Goal: Task Accomplishment & Management: Manage account settings

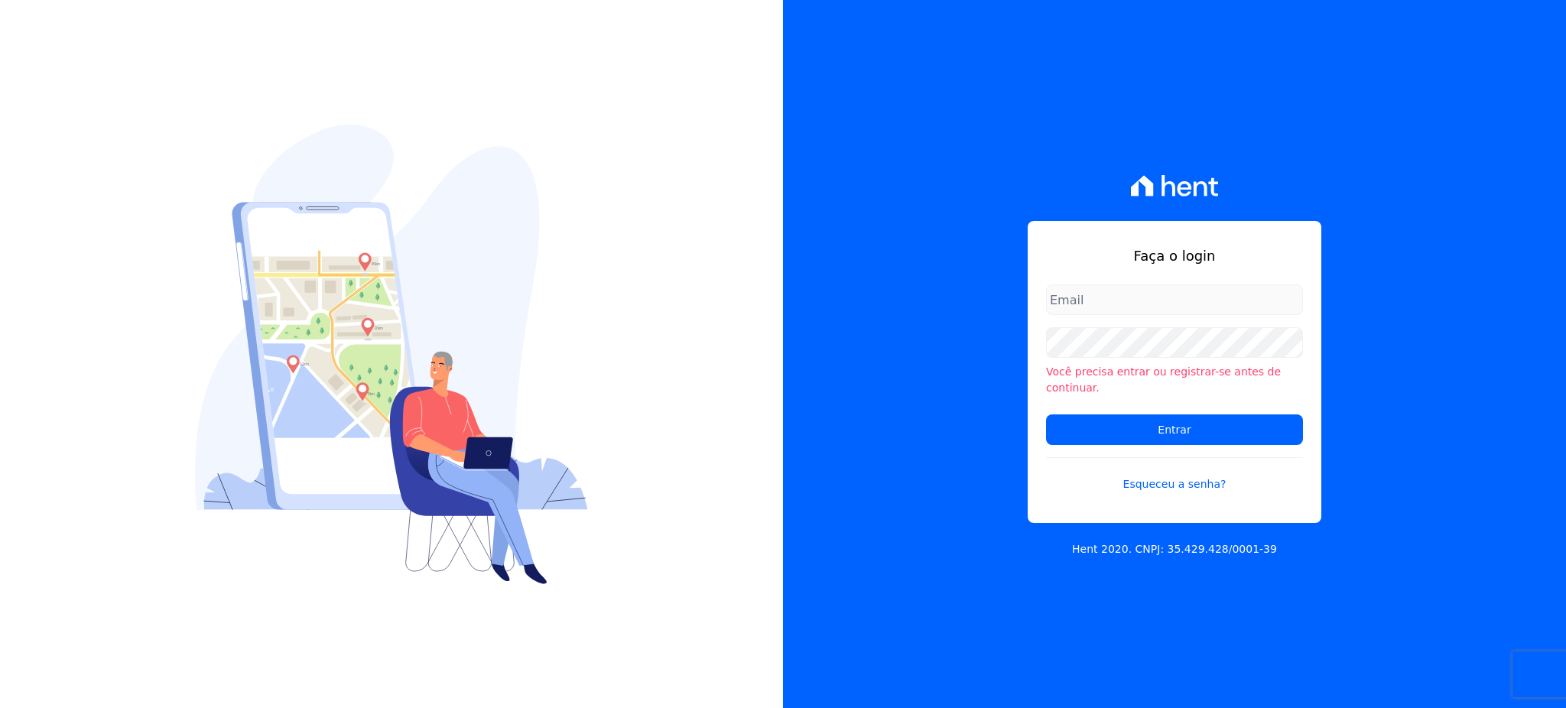
click at [1197, 298] on input "email" at bounding box center [1174, 299] width 257 height 31
type input "cobranca@construtorafarias.com.br"
click at [1046, 414] on input "Entrar" at bounding box center [1174, 429] width 257 height 31
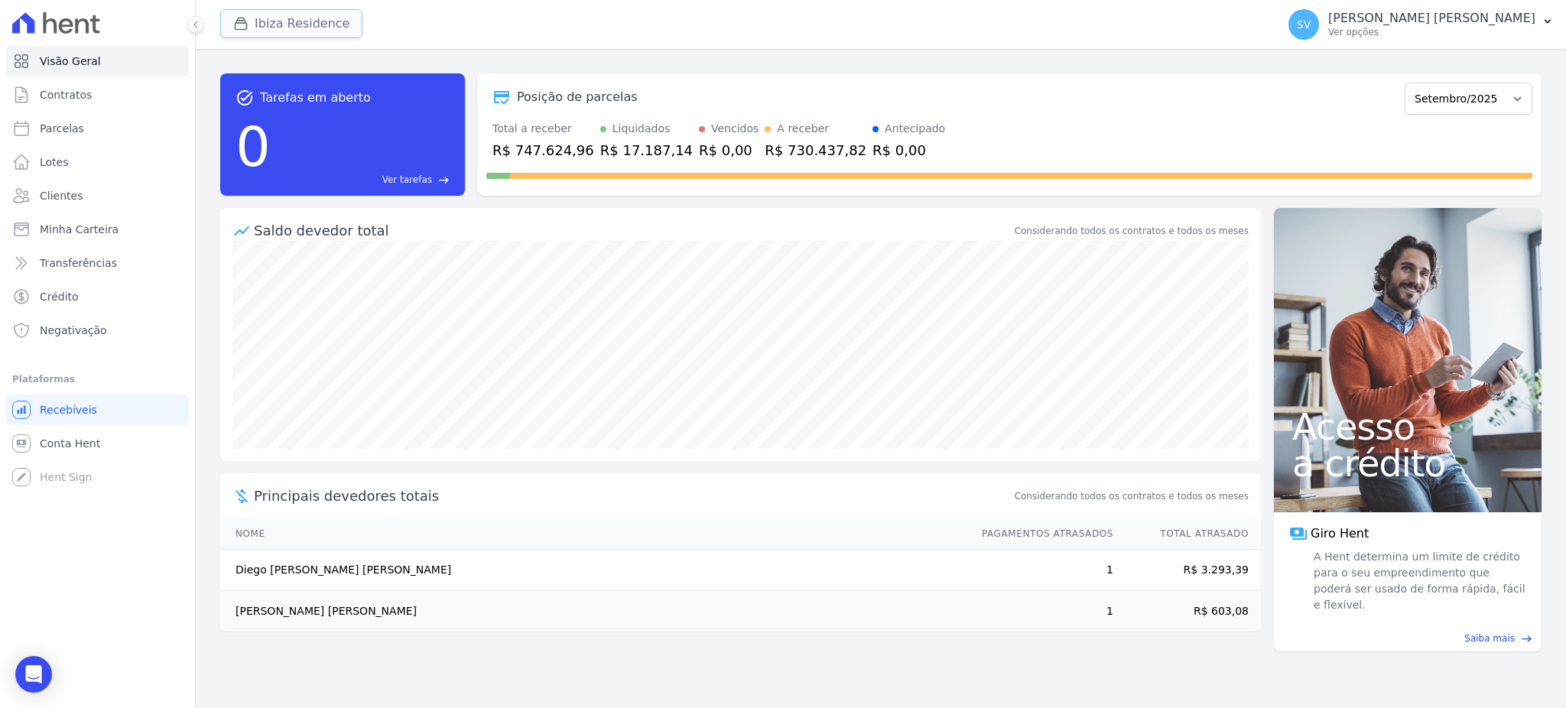
click at [261, 18] on button "Ibiza Residence" at bounding box center [291, 23] width 142 height 29
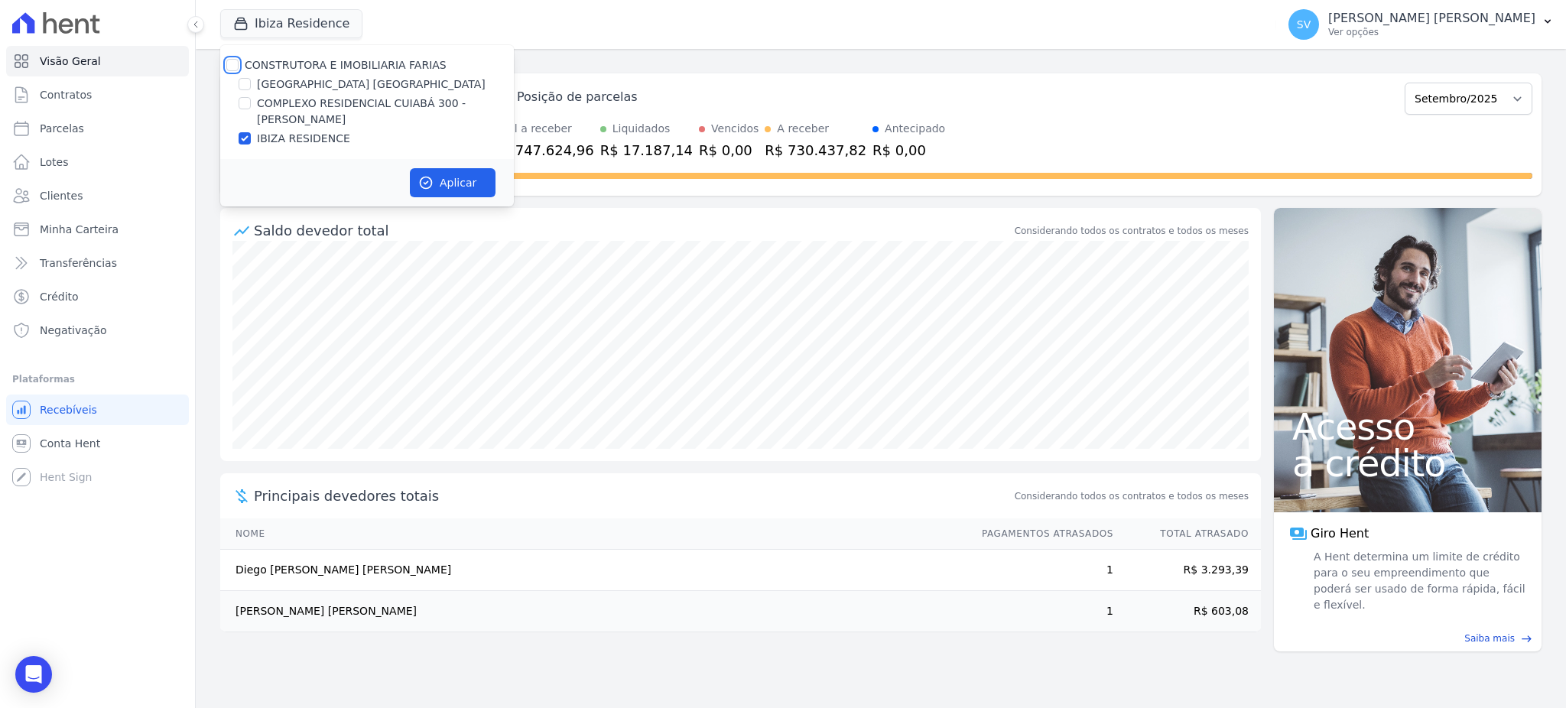
click at [227, 64] on input "CONSTRUTORA E IMOBILIARIA FARIAS" at bounding box center [232, 65] width 12 height 12
checkbox input "true"
click at [469, 177] on button "Aplicar" at bounding box center [453, 182] width 86 height 29
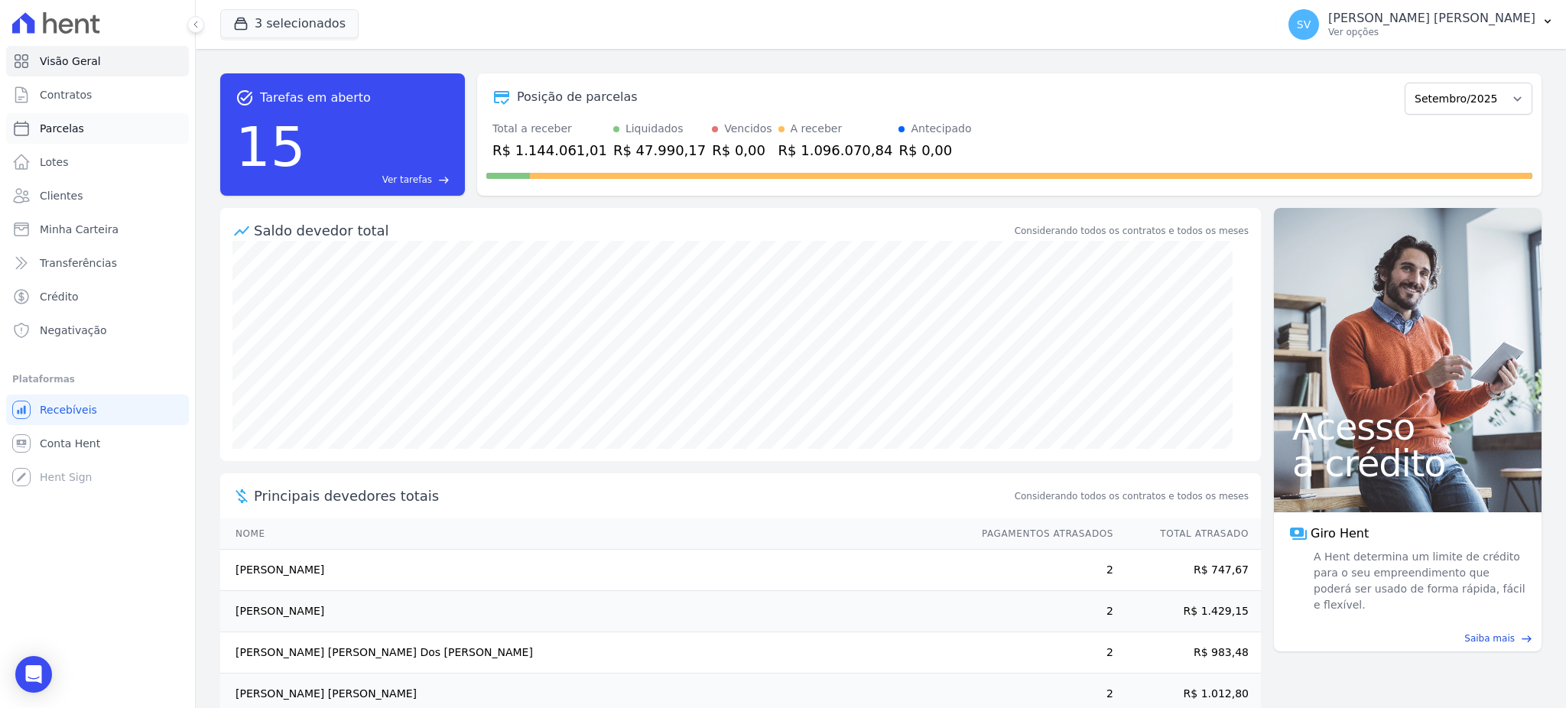
click at [64, 123] on span "Parcelas" at bounding box center [62, 128] width 44 height 15
select select
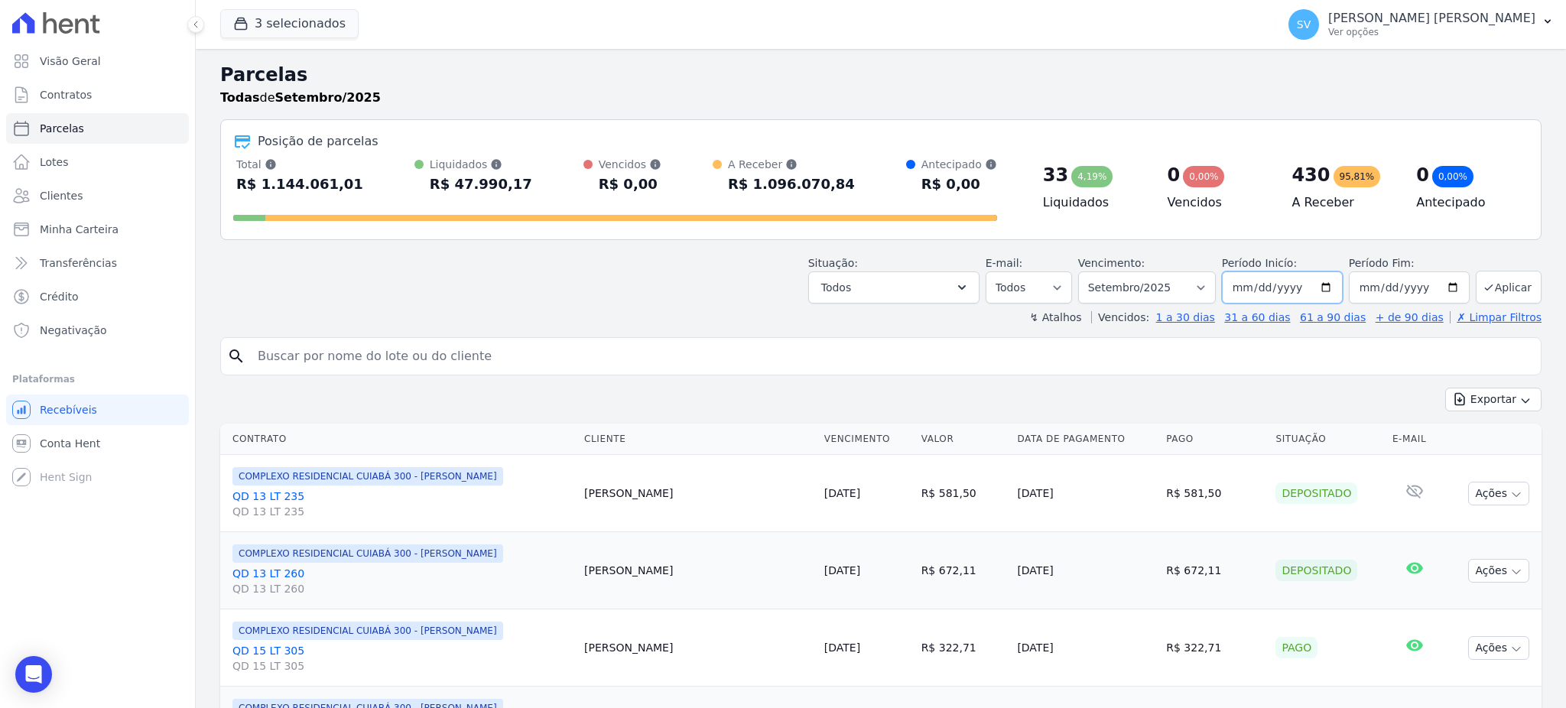
click at [1318, 283] on input "[DATE]" at bounding box center [1282, 287] width 121 height 32
type input "[DATE]"
click at [1490, 285] on button "Aplicar" at bounding box center [1509, 287] width 66 height 33
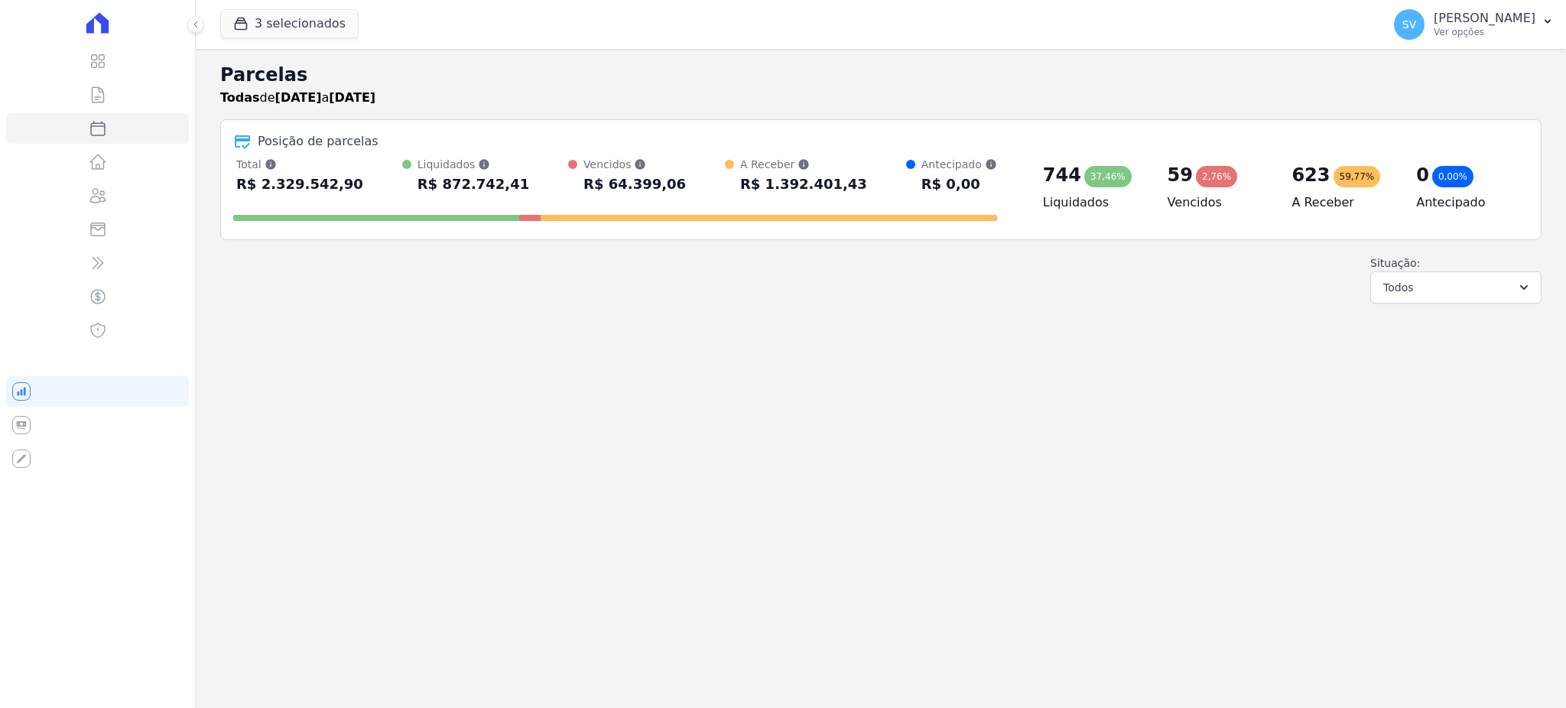
select select
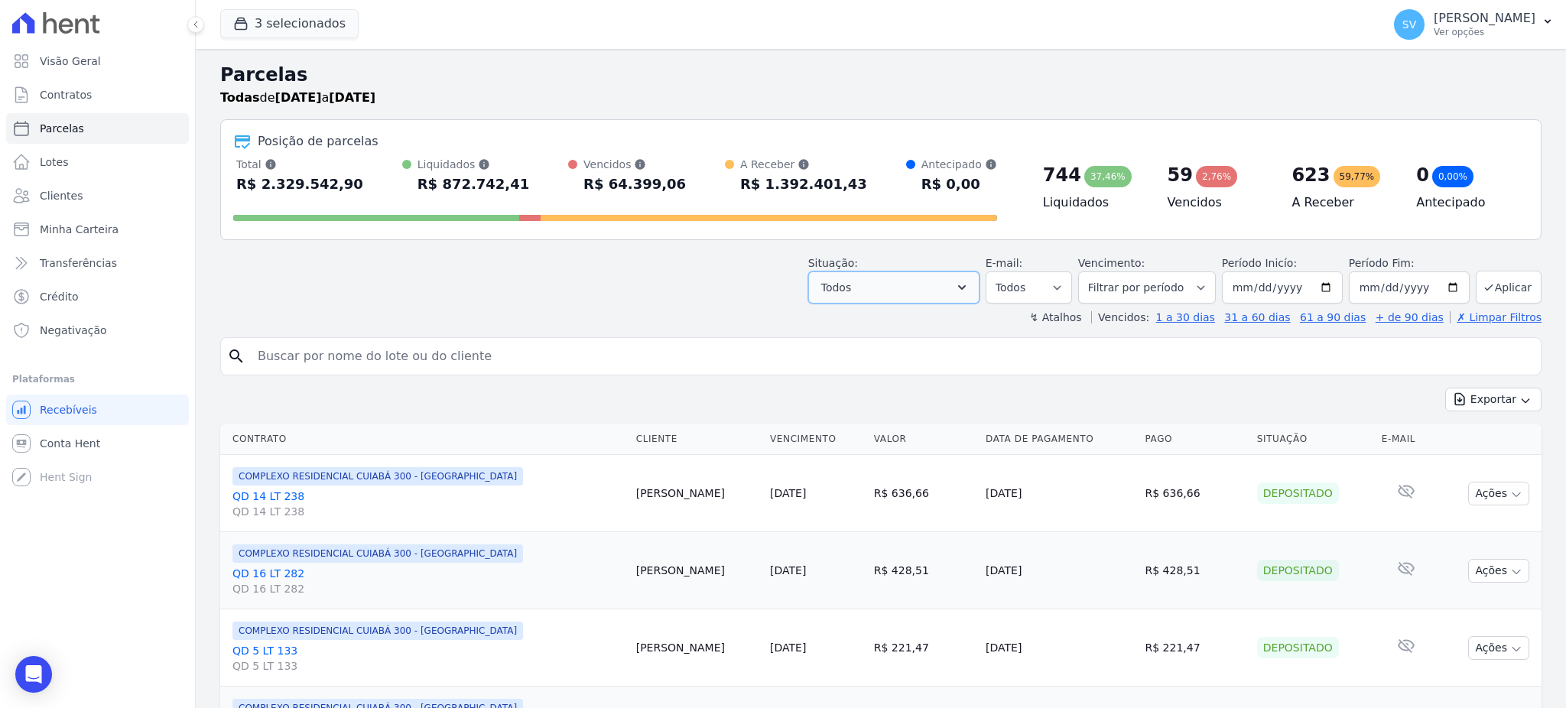
click at [970, 287] on icon "button" at bounding box center [961, 287] width 15 height 15
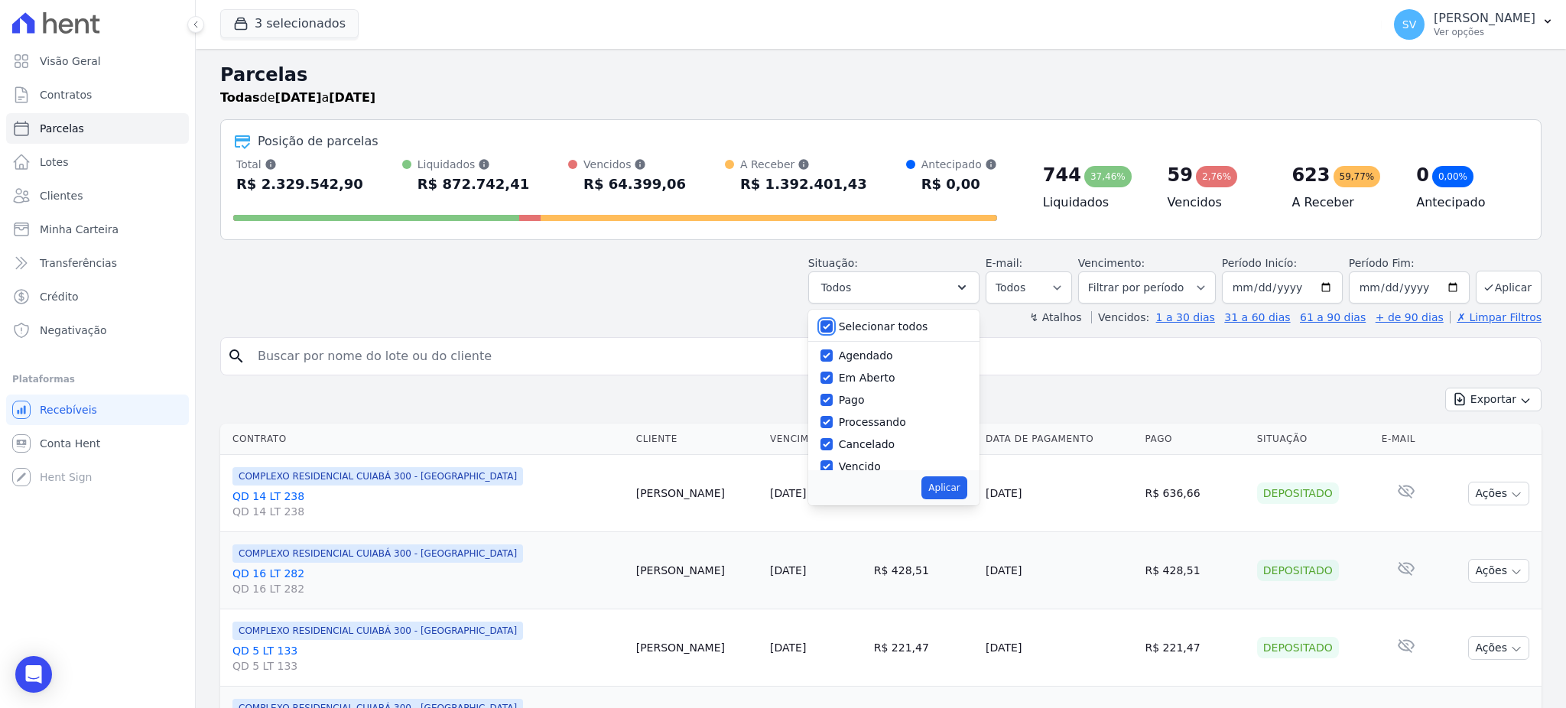
click at [833, 322] on input "Selecionar todos" at bounding box center [826, 326] width 12 height 12
checkbox input "false"
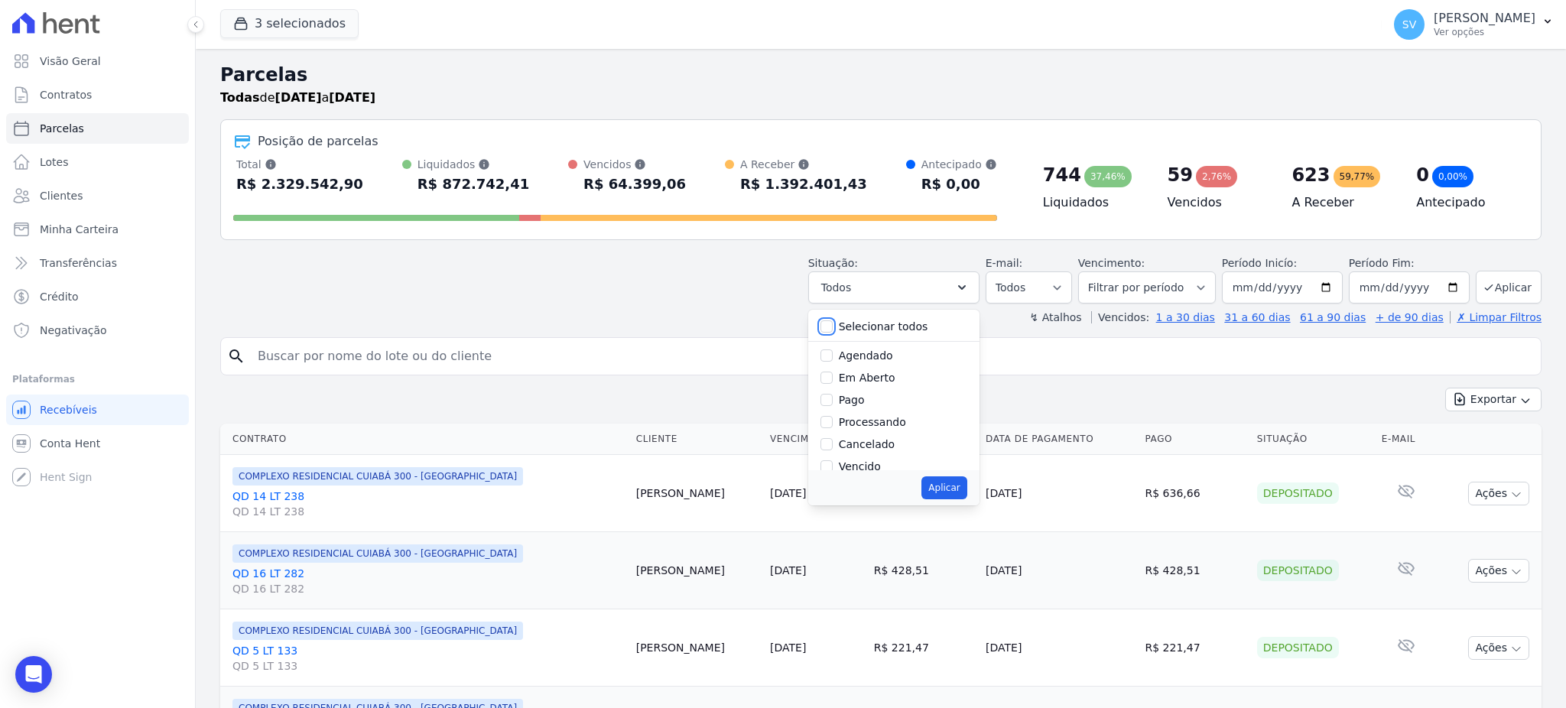
checkbox input "false"
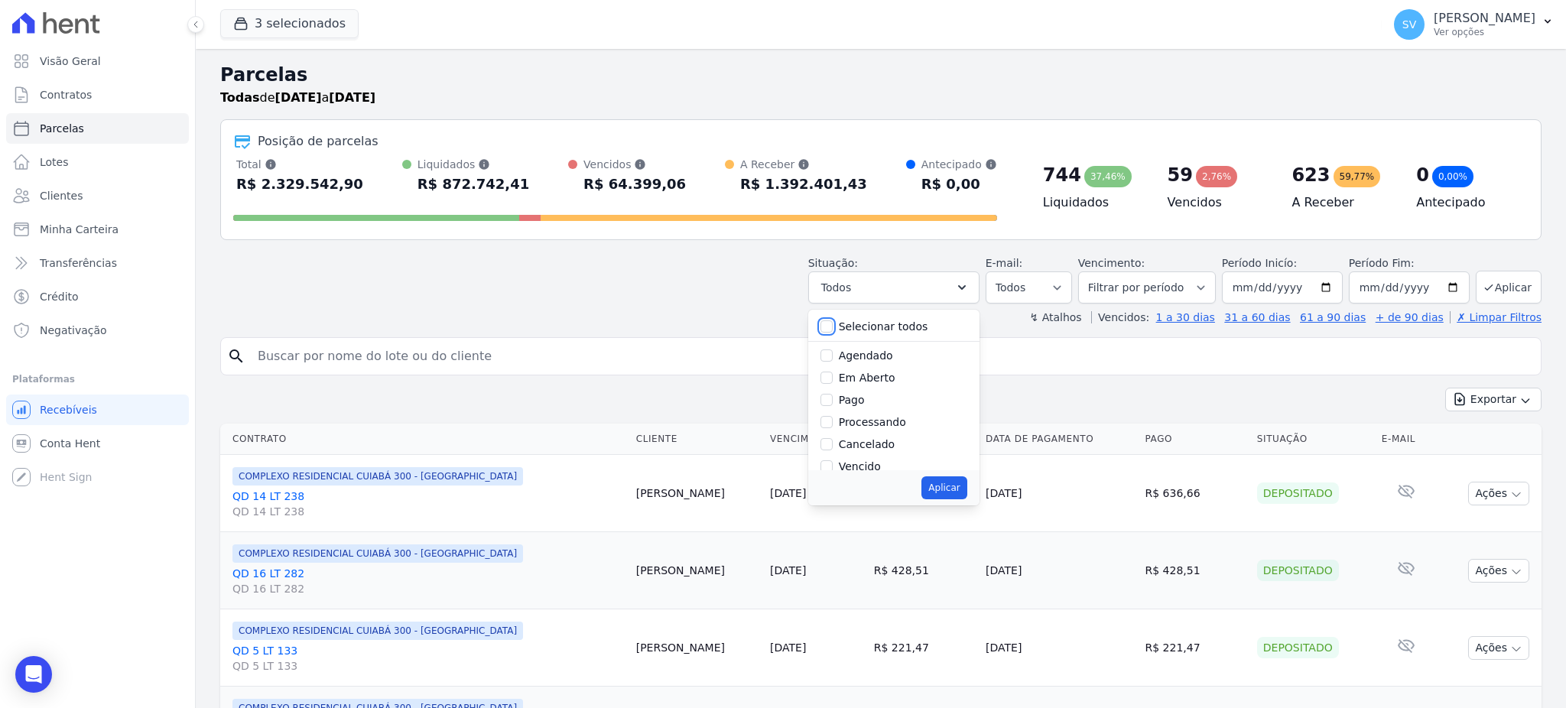
checkbox input "false"
click at [833, 372] on div at bounding box center [826, 364] width 12 height 15
click at [833, 367] on input "Vencido" at bounding box center [826, 365] width 12 height 12
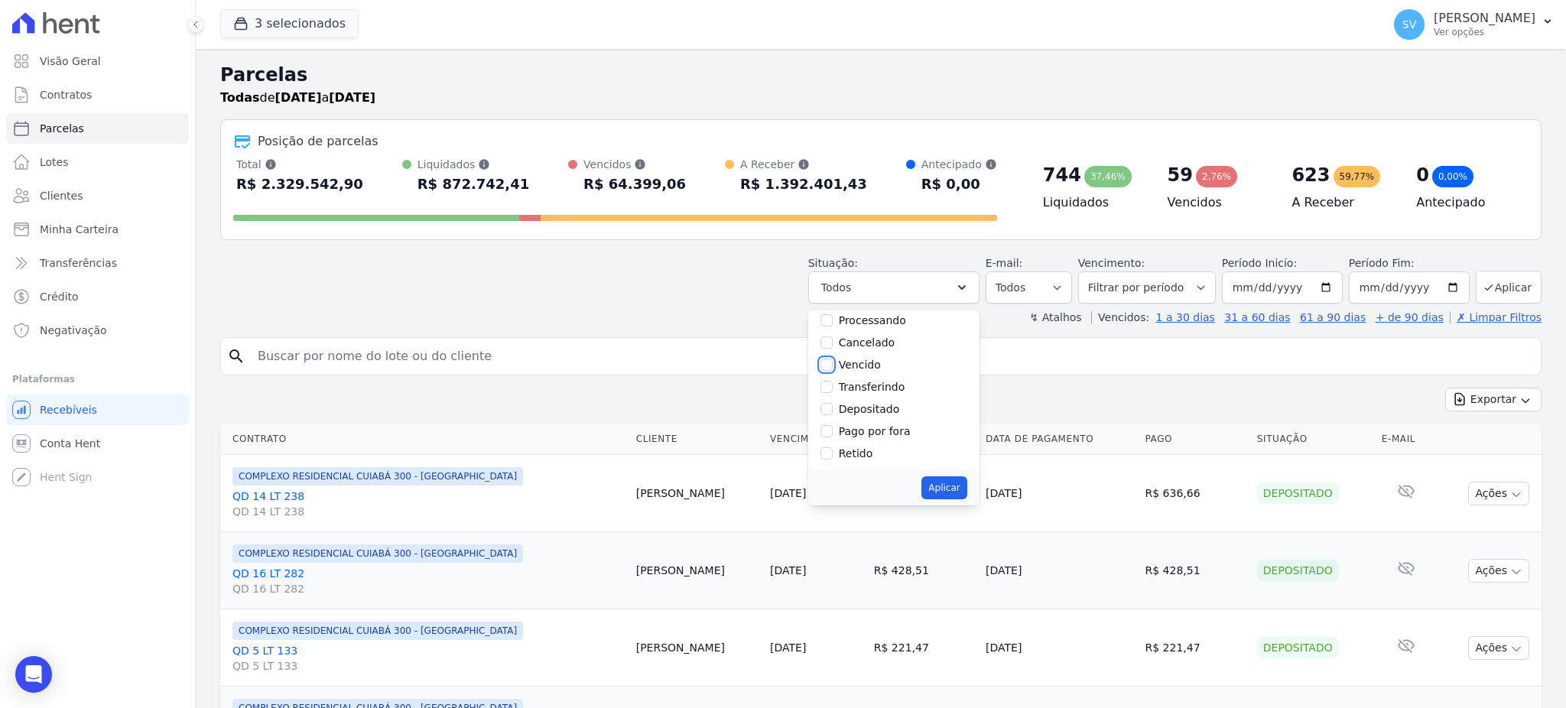
checkbox input "true"
click at [960, 486] on button "Aplicar" at bounding box center [943, 487] width 45 height 23
select select "overdue"
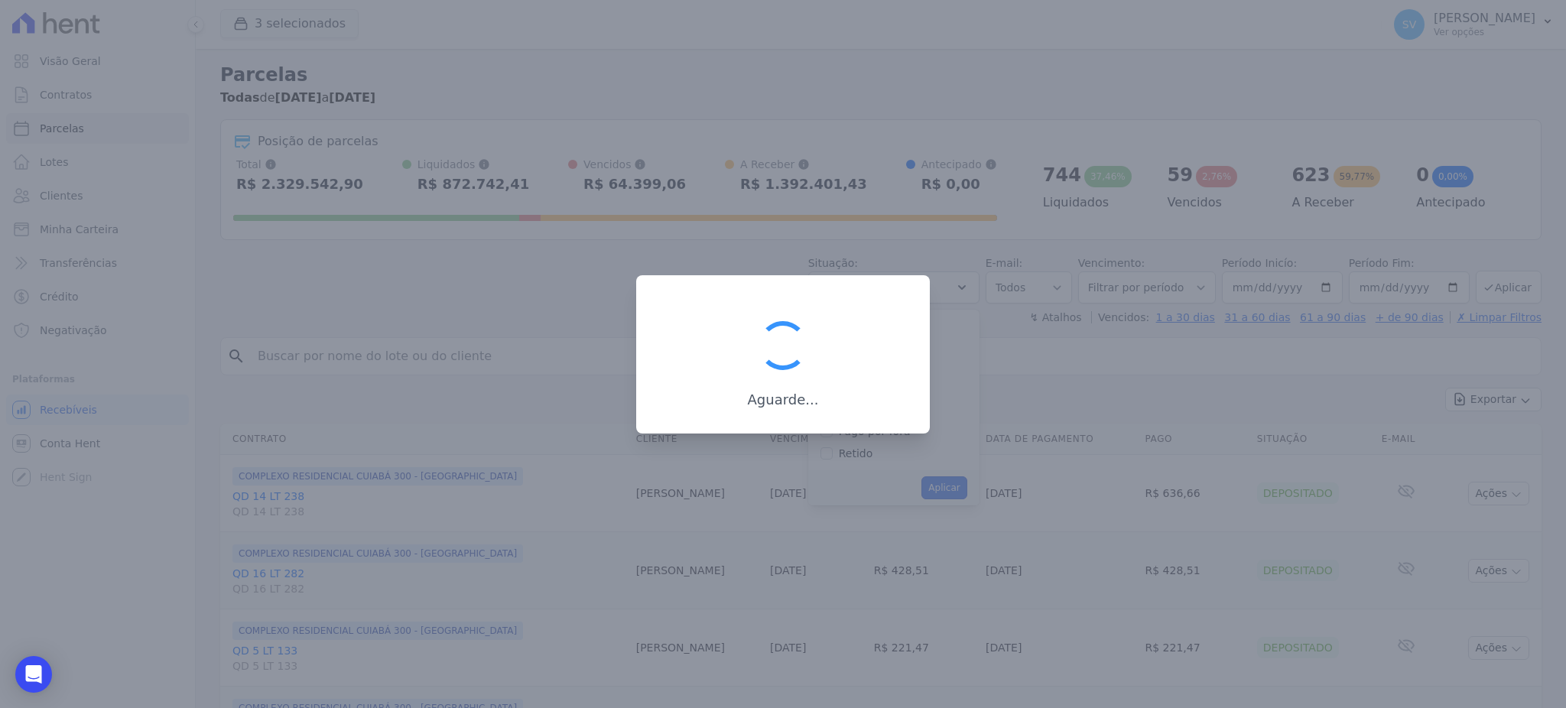
scroll to position [28, 0]
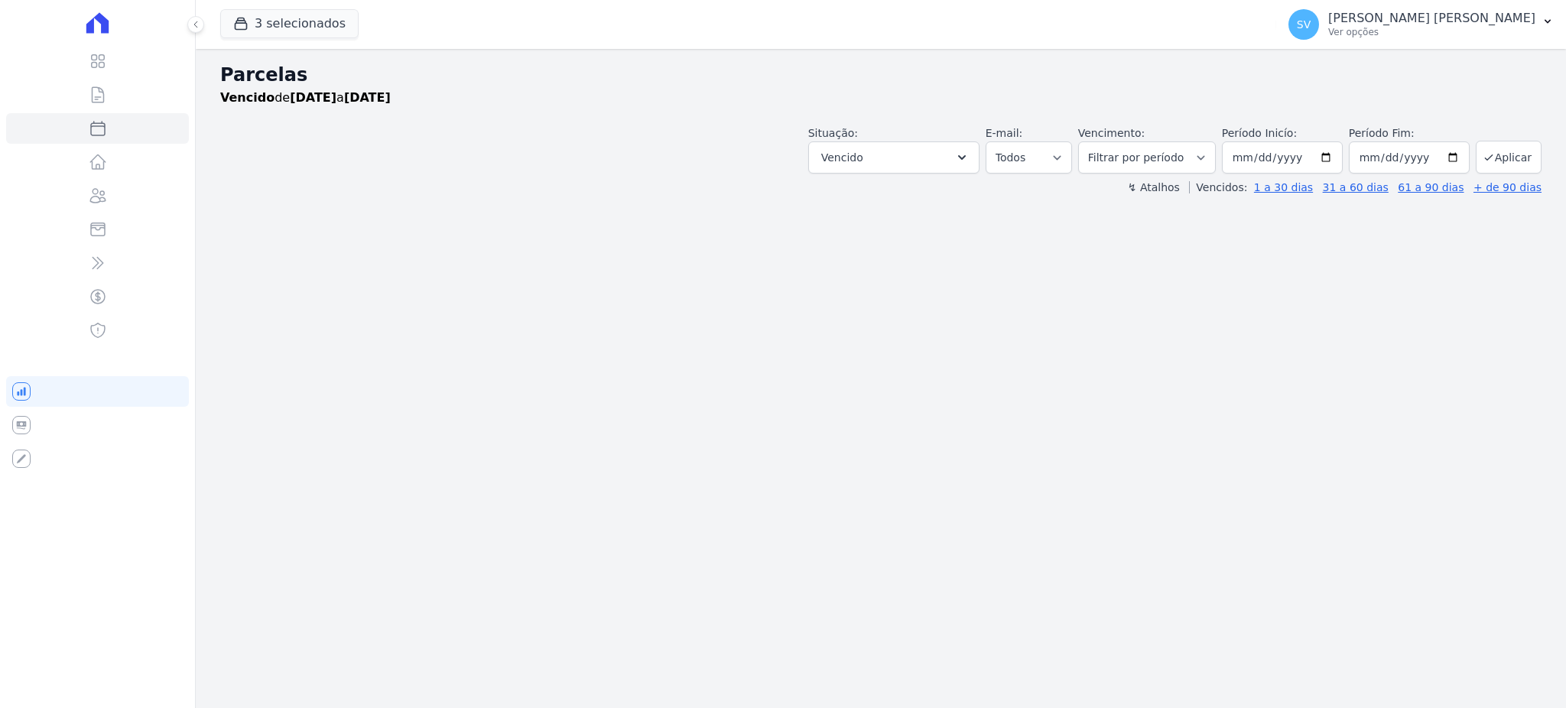
select select
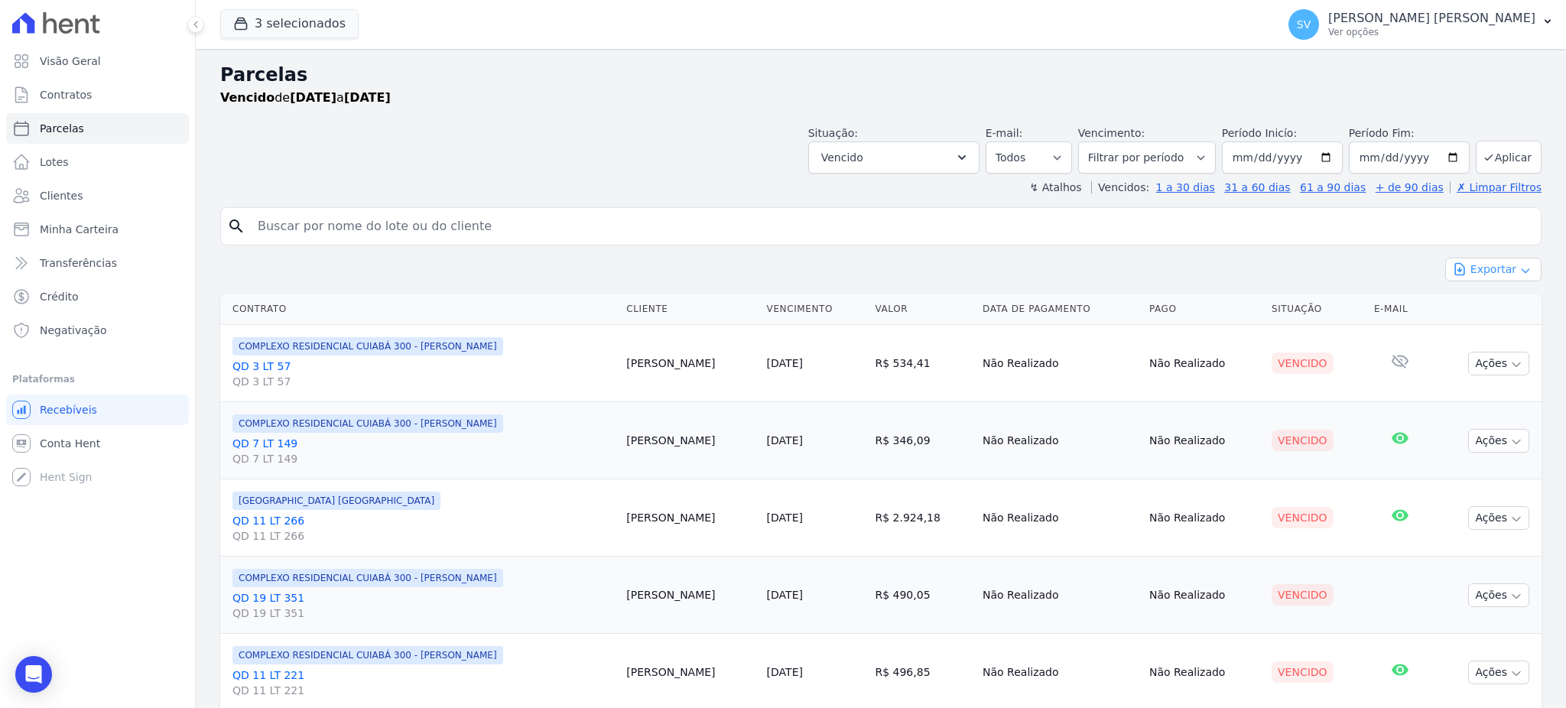
click at [1474, 266] on button "Exportar" at bounding box center [1493, 270] width 96 height 24
click at [1482, 325] on span "Exportar CSV" at bounding box center [1491, 331] width 81 height 15
